Goal: Navigation & Orientation: Find specific page/section

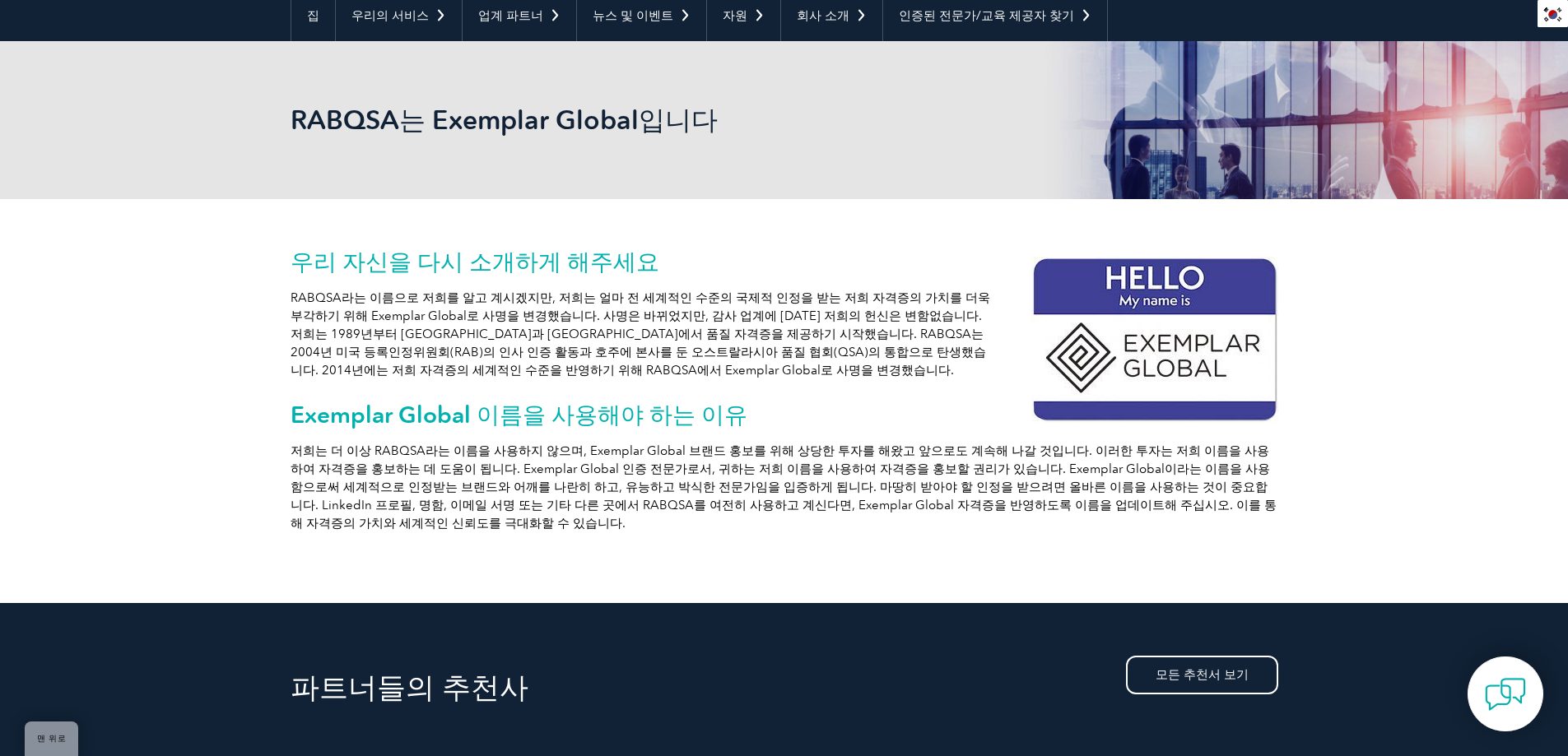
scroll to position [83, 0]
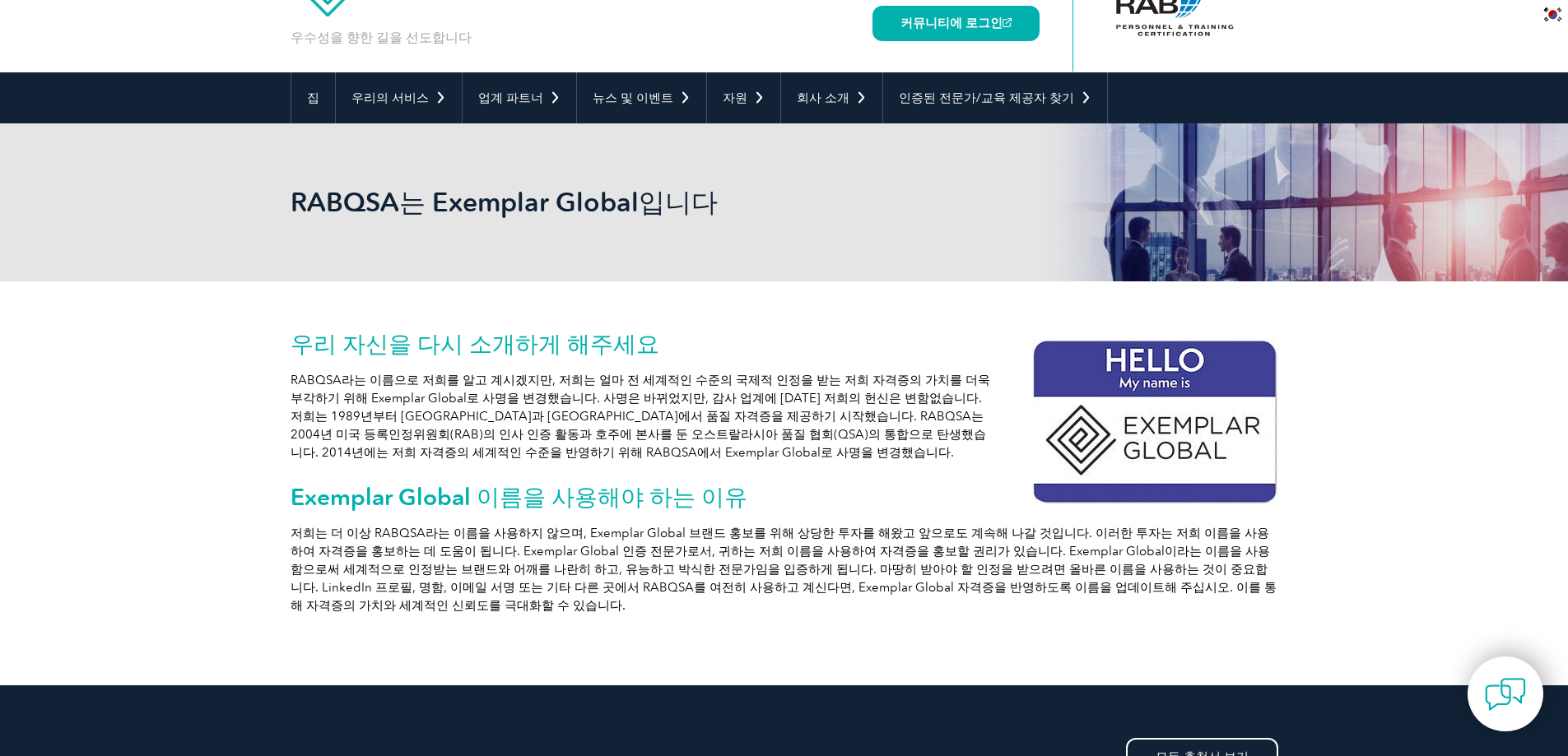
click at [1188, 436] on img at bounding box center [1155, 421] width 247 height 166
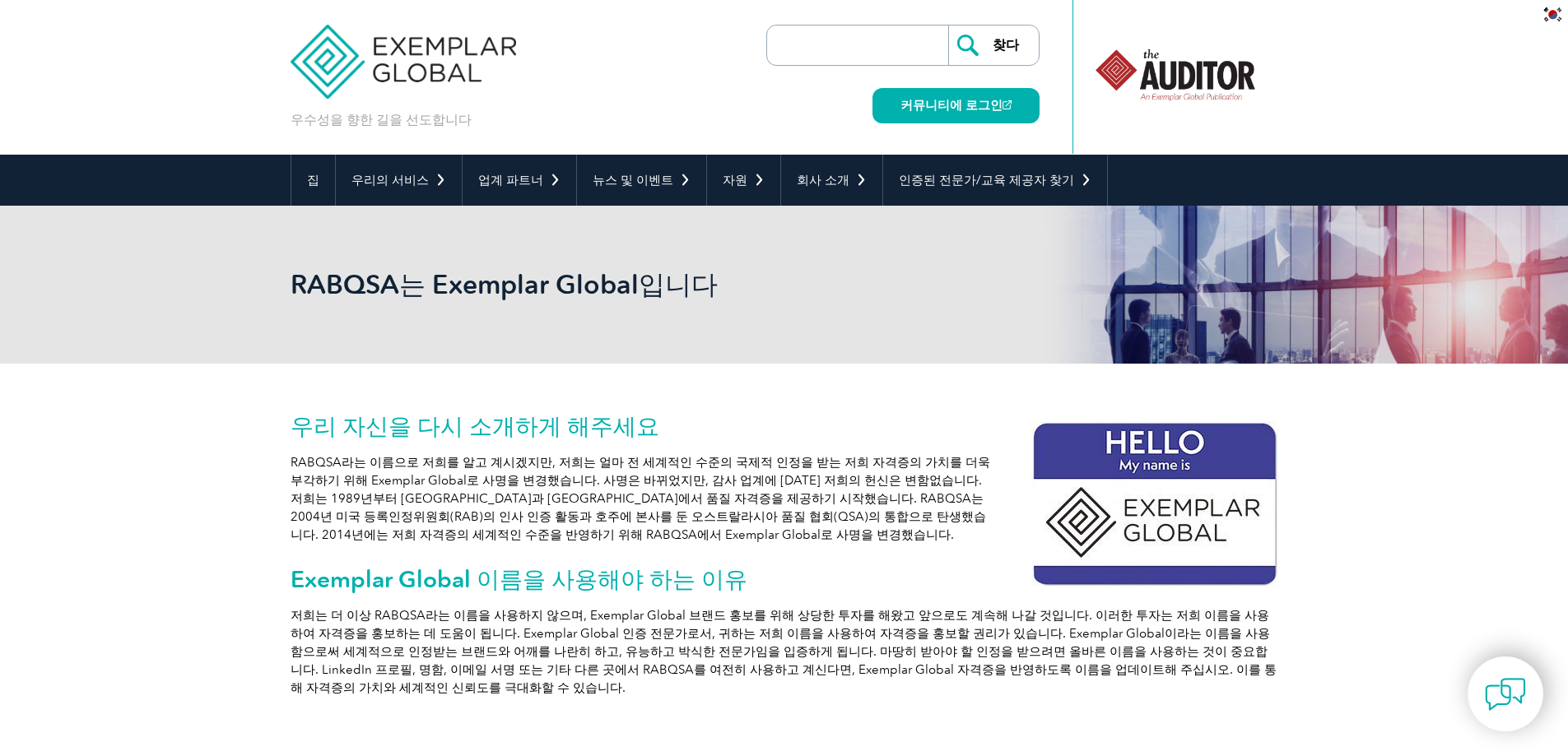
click at [455, 73] on img at bounding box center [403, 49] width 226 height 99
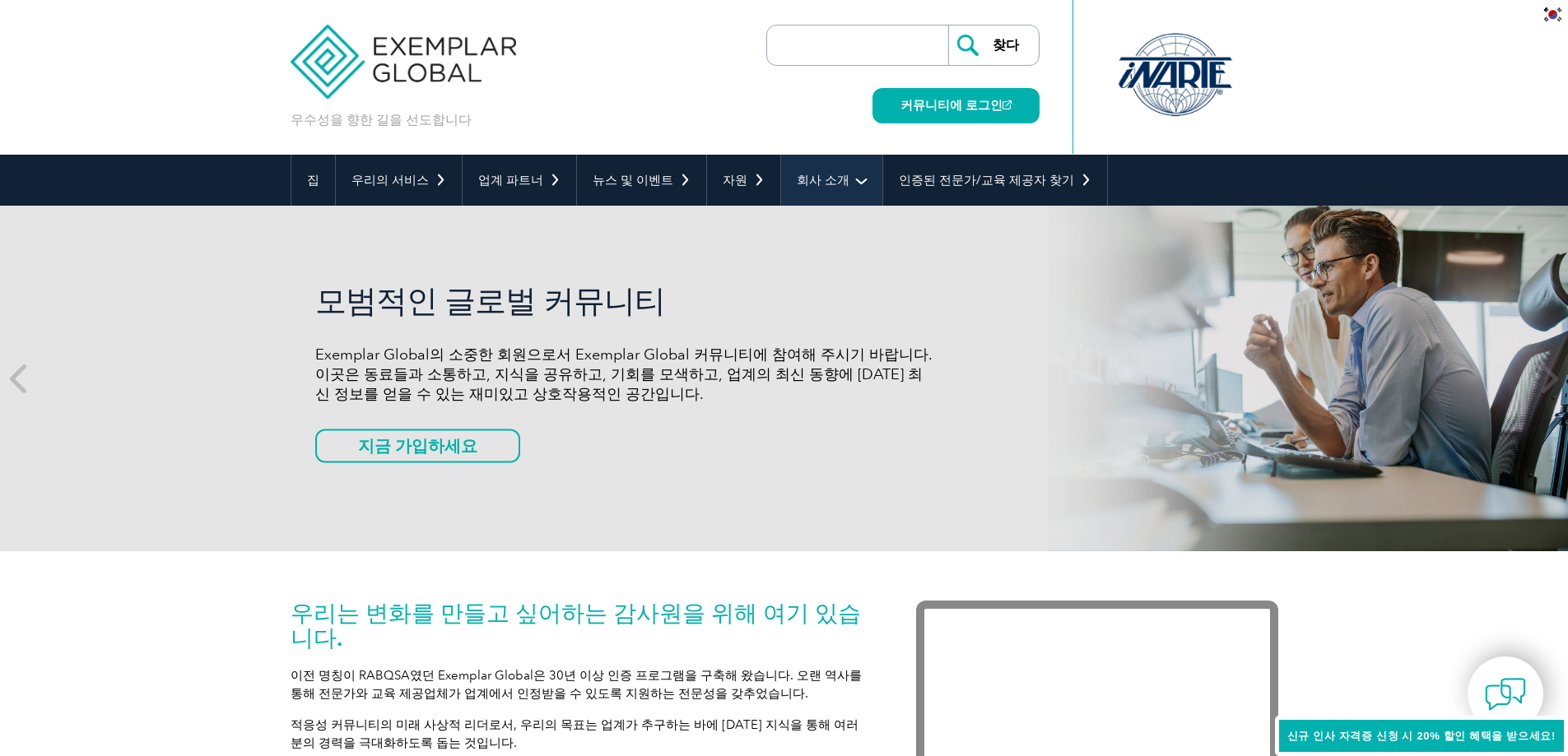
click at [806, 178] on font "회사 소개" at bounding box center [822, 181] width 52 height 15
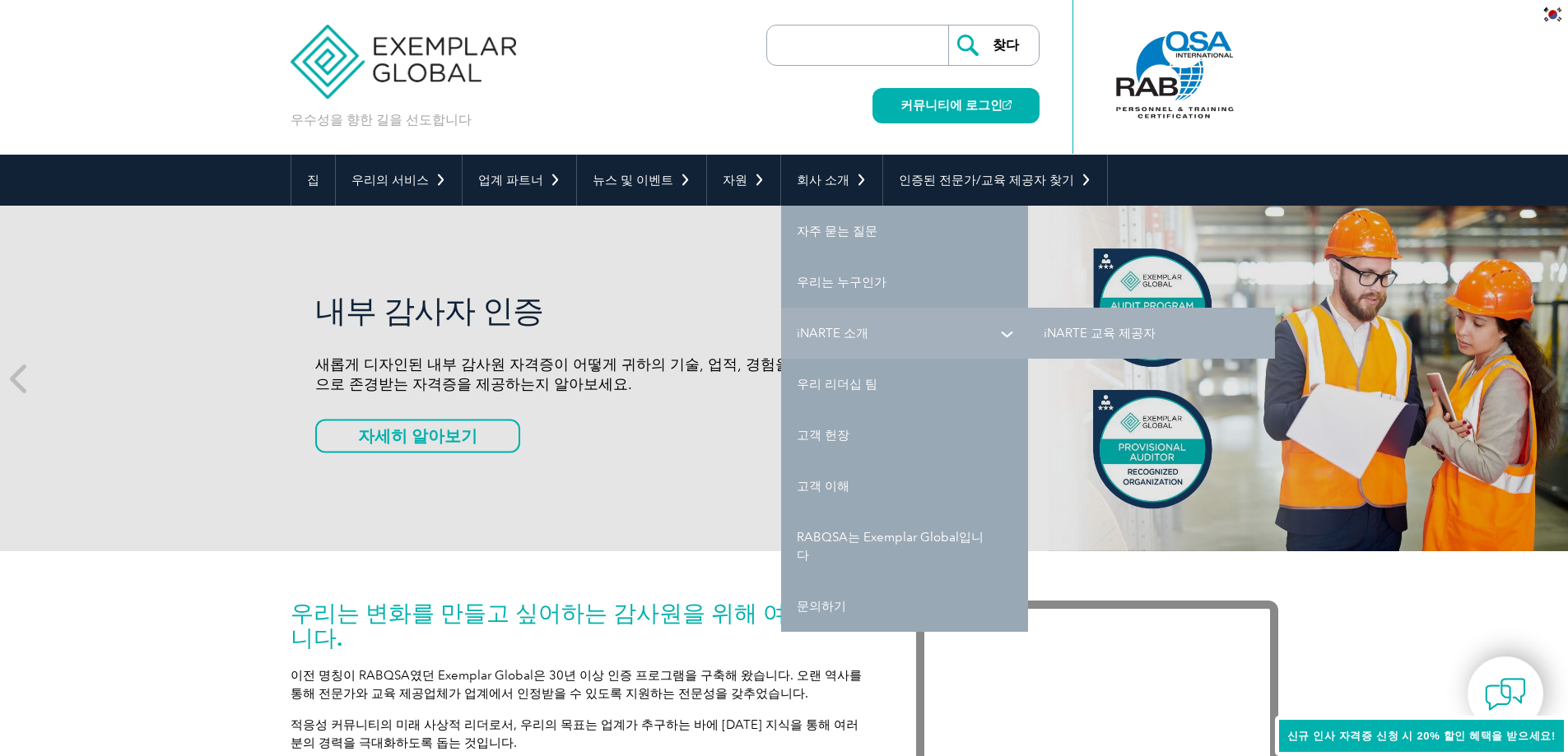
click at [836, 339] on font "iNARTE 소개" at bounding box center [832, 334] width 71 height 15
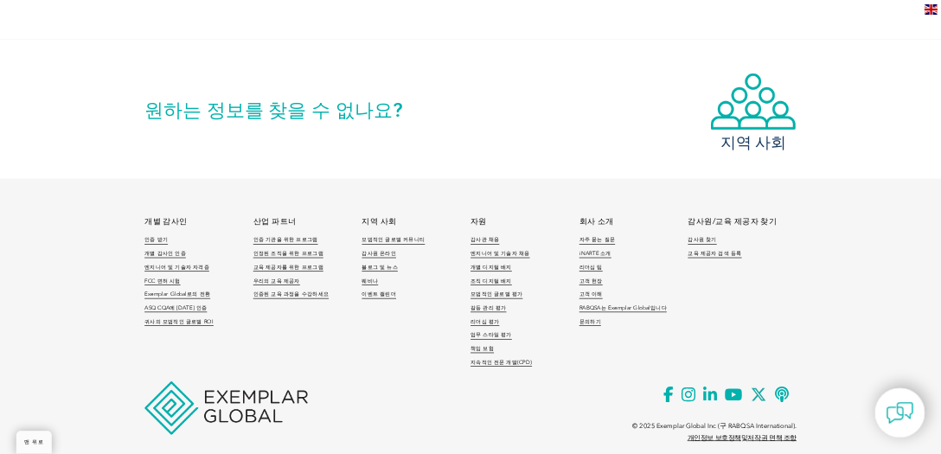
scroll to position [3649, 0]
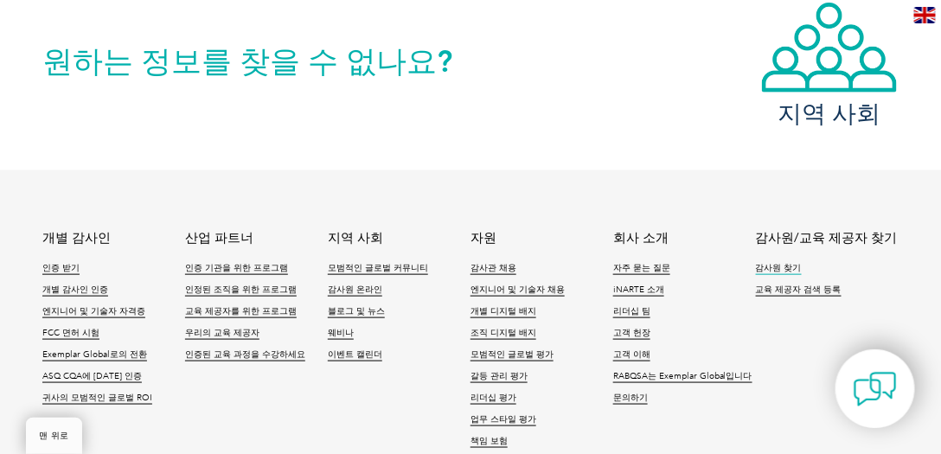
click at [777, 267] on font "감사원 찾기" at bounding box center [779, 268] width 46 height 10
